Goal: Go to known website: Access a specific website the user already knows

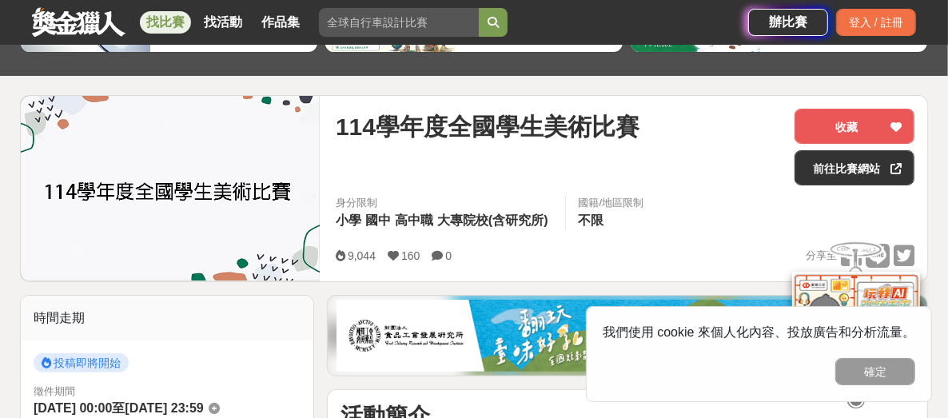
scroll to position [160, 0]
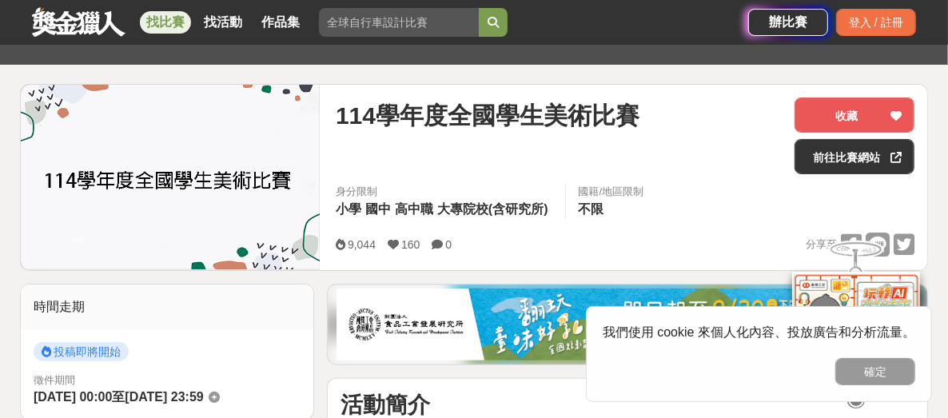
click at [887, 375] on button "確定" at bounding box center [875, 371] width 80 height 27
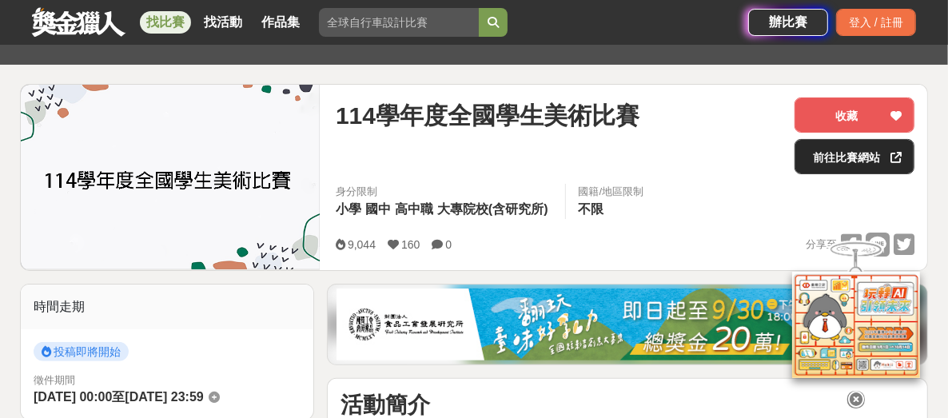
click at [863, 157] on link "前往比賽網站" at bounding box center [854, 156] width 120 height 35
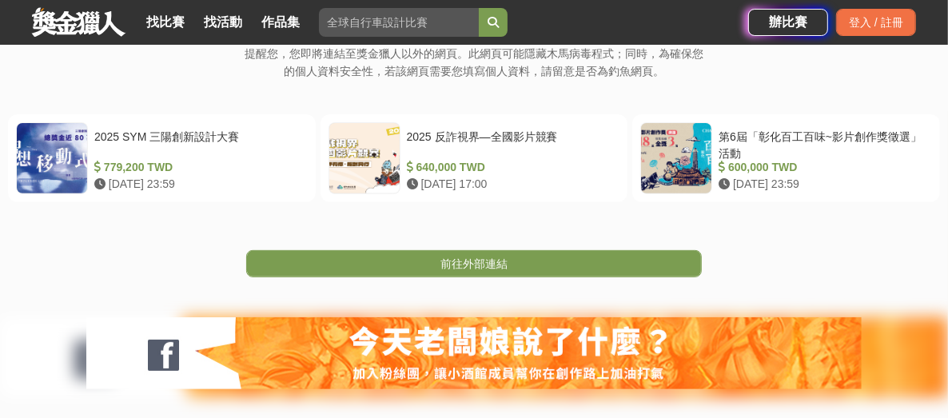
scroll to position [320, 0]
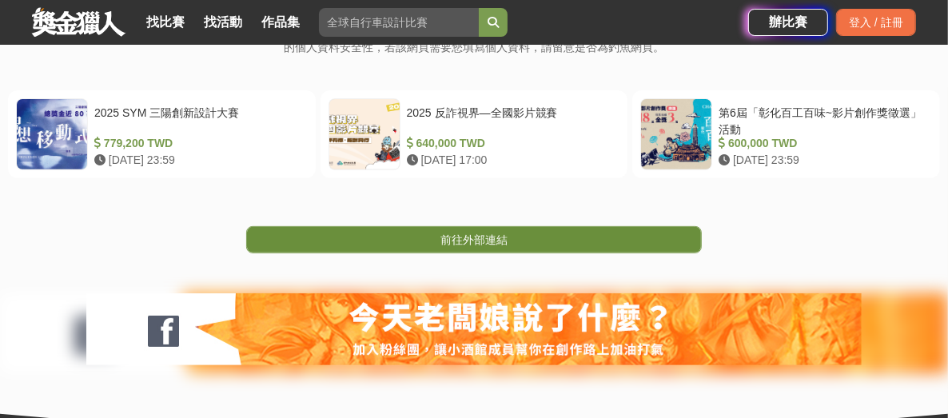
click at [488, 230] on link "前往外部連結" at bounding box center [473, 239] width 455 height 27
